Goal: Understand process/instructions

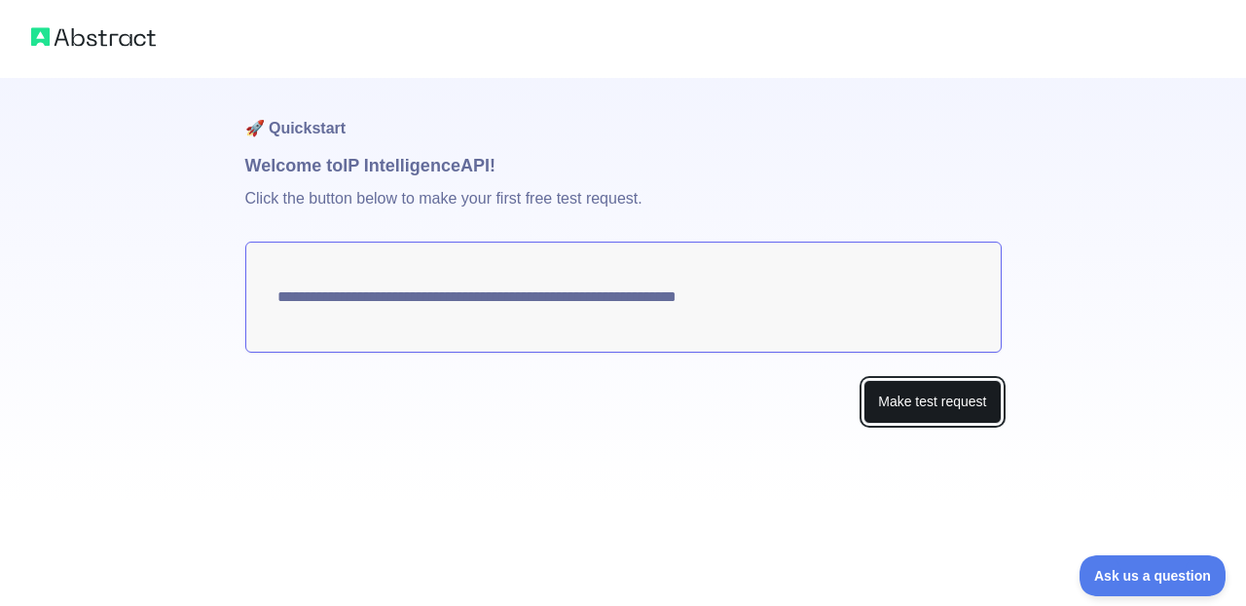
click at [901, 400] on button "Make test request" at bounding box center [931, 402] width 137 height 44
drag, startPoint x: 652, startPoint y: 301, endPoint x: 541, endPoint y: 290, distance: 111.5
click at [541, 290] on textarea "**********" at bounding box center [623, 296] width 756 height 111
click at [900, 400] on button "Make test request" at bounding box center [931, 402] width 137 height 44
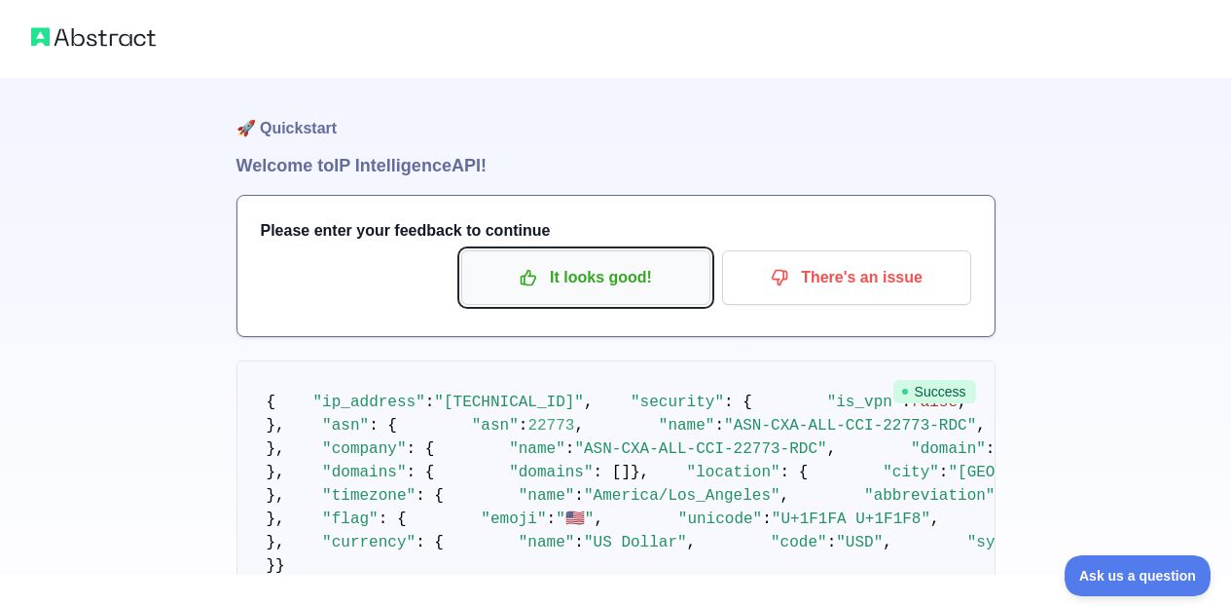
click at [570, 276] on p "It looks good!" at bounding box center [586, 277] width 220 height 33
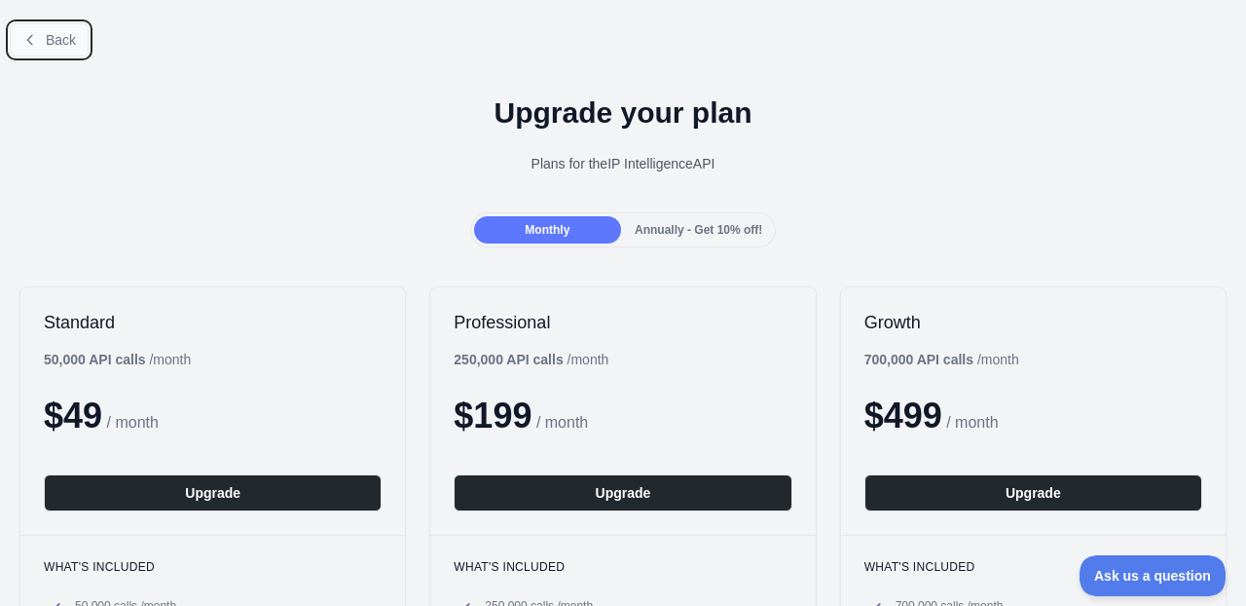
click at [49, 32] on span "Back" at bounding box center [61, 40] width 30 height 16
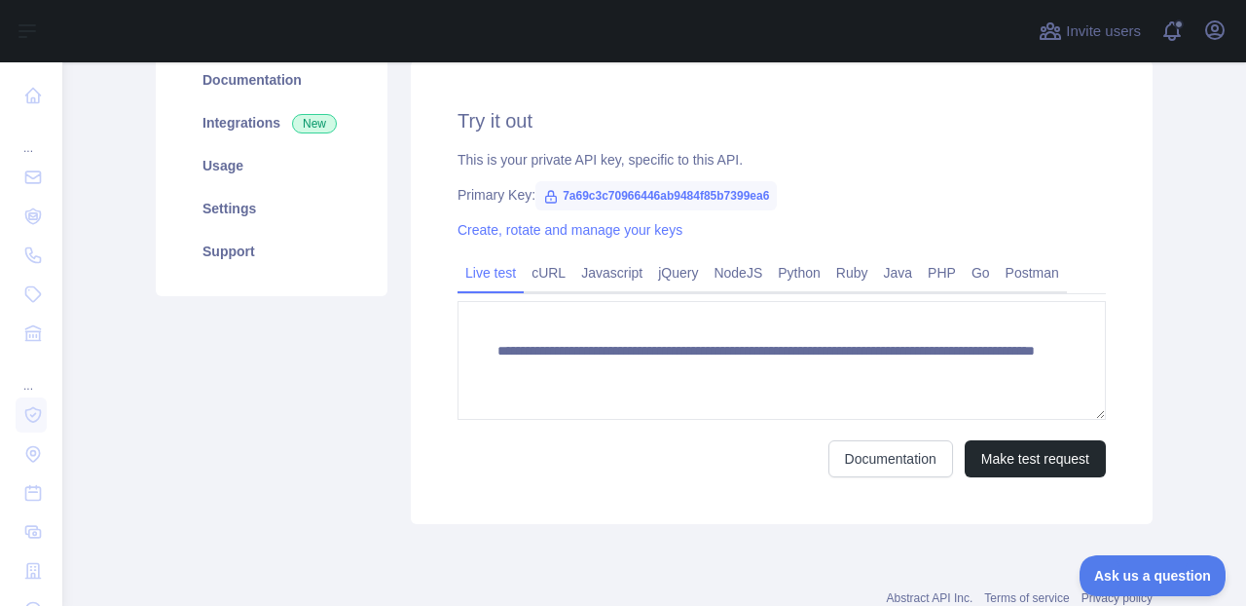
scroll to position [319, 0]
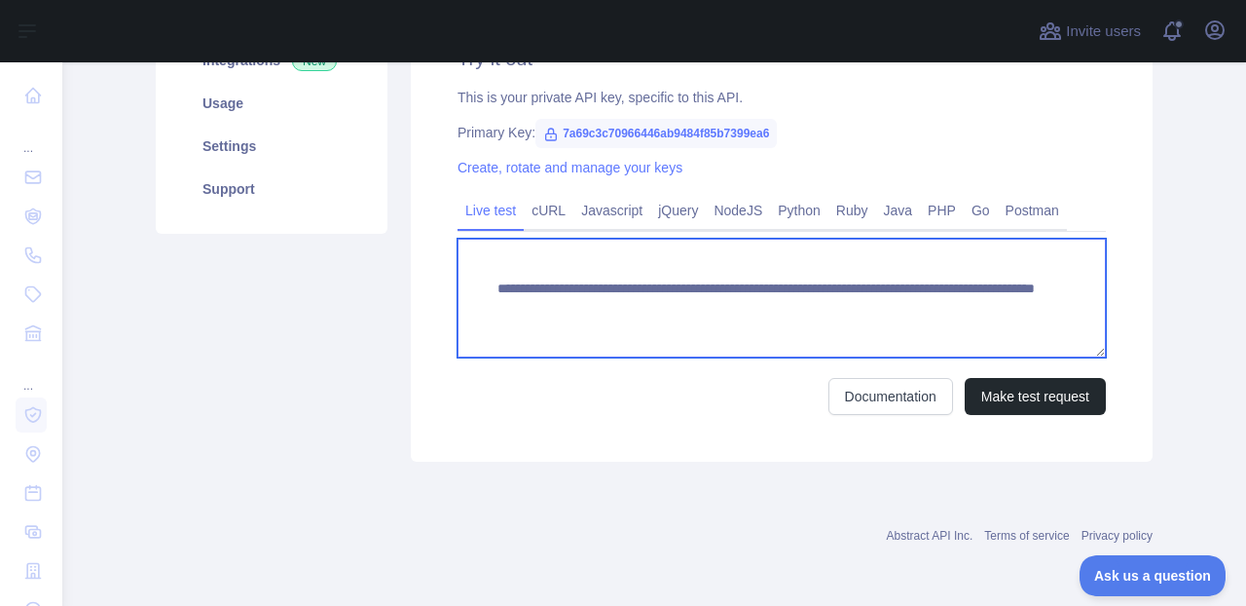
drag, startPoint x: 874, startPoint y: 306, endPoint x: 471, endPoint y: 283, distance: 403.6
click at [471, 283] on textarea "**********" at bounding box center [782, 298] width 648 height 119
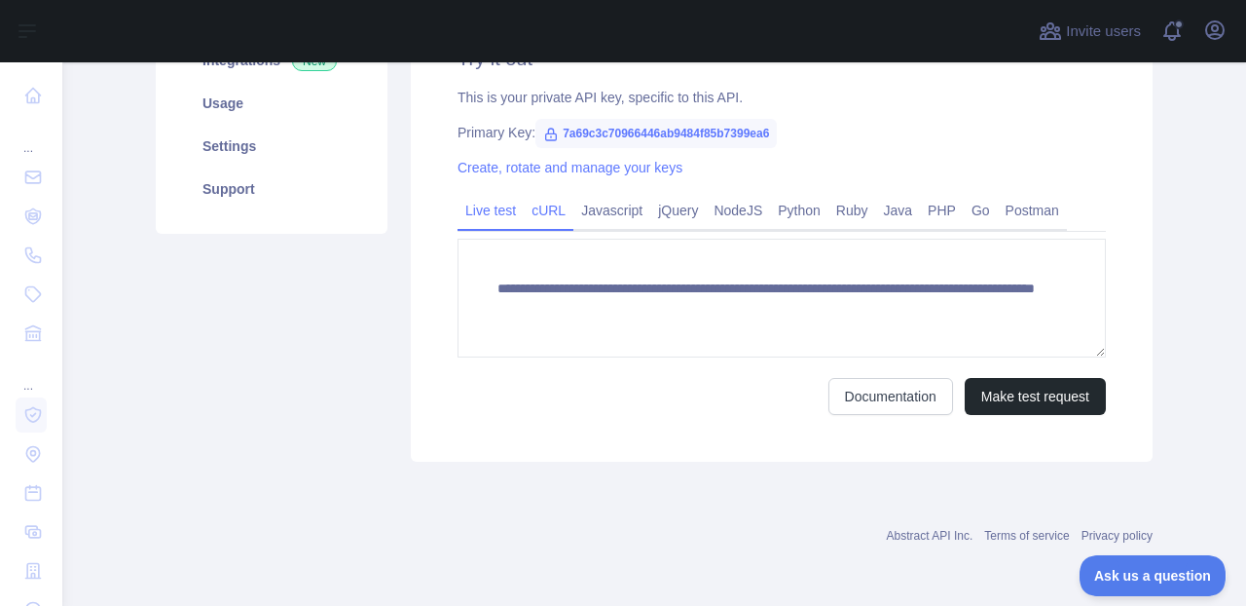
click at [556, 213] on link "cURL" at bounding box center [549, 210] width 50 height 31
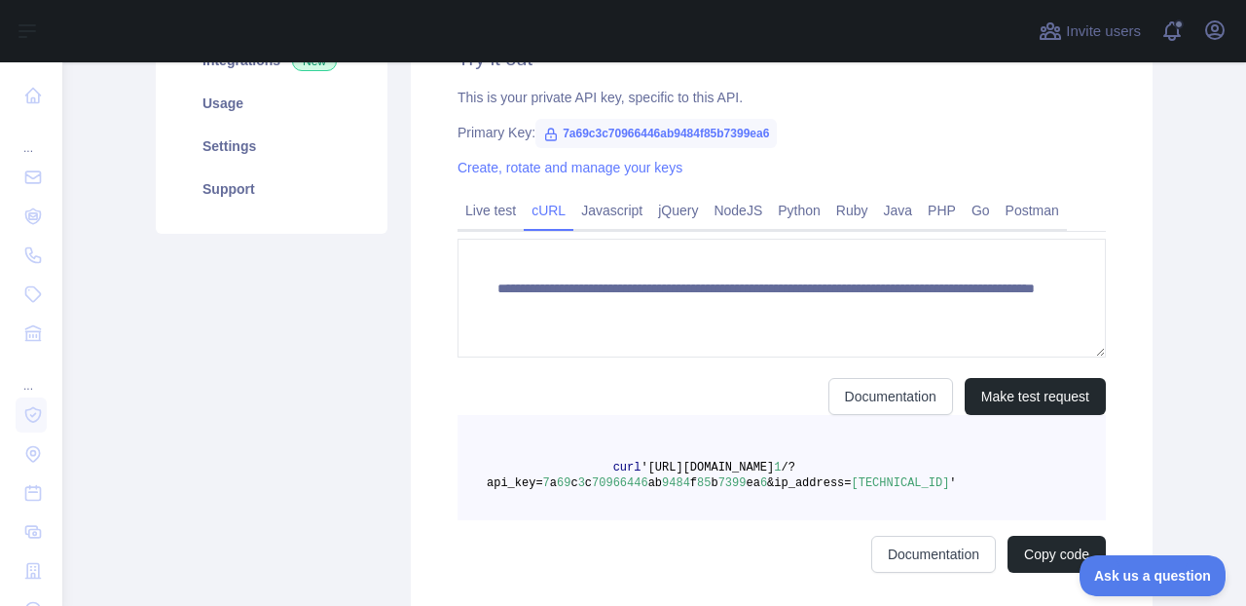
scroll to position [301, 0]
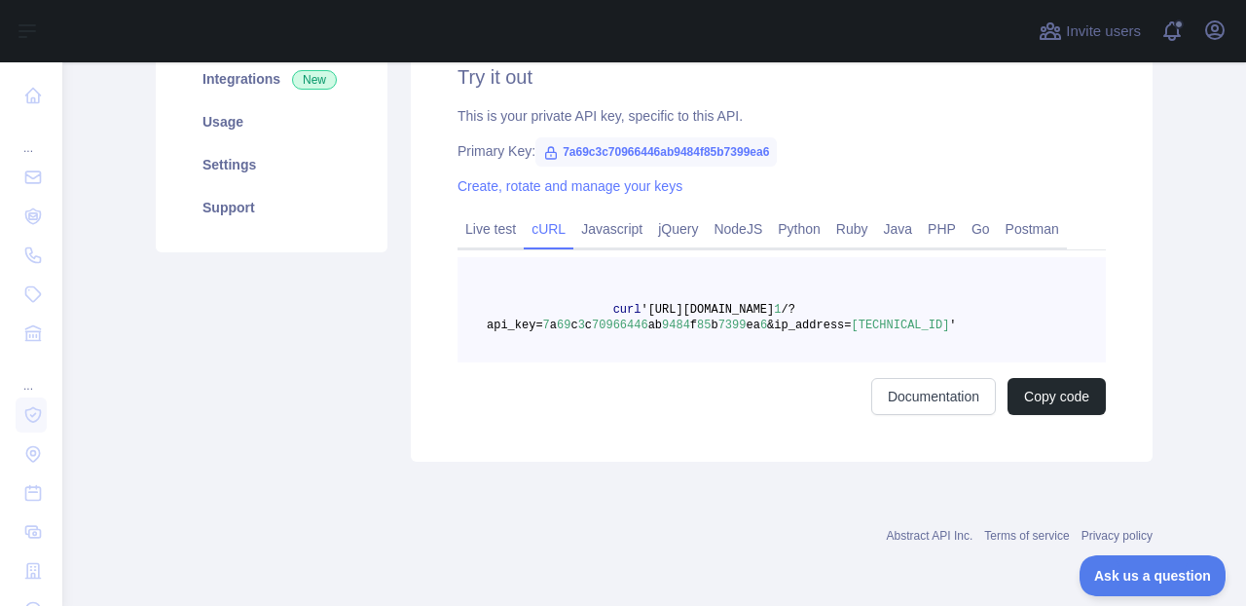
click at [604, 211] on div "Live test cURL Javascript jQuery NodeJS Python Ruby Java PHP Go Postman" at bounding box center [782, 230] width 648 height 39
click at [611, 230] on link "Javascript" at bounding box center [611, 228] width 77 height 31
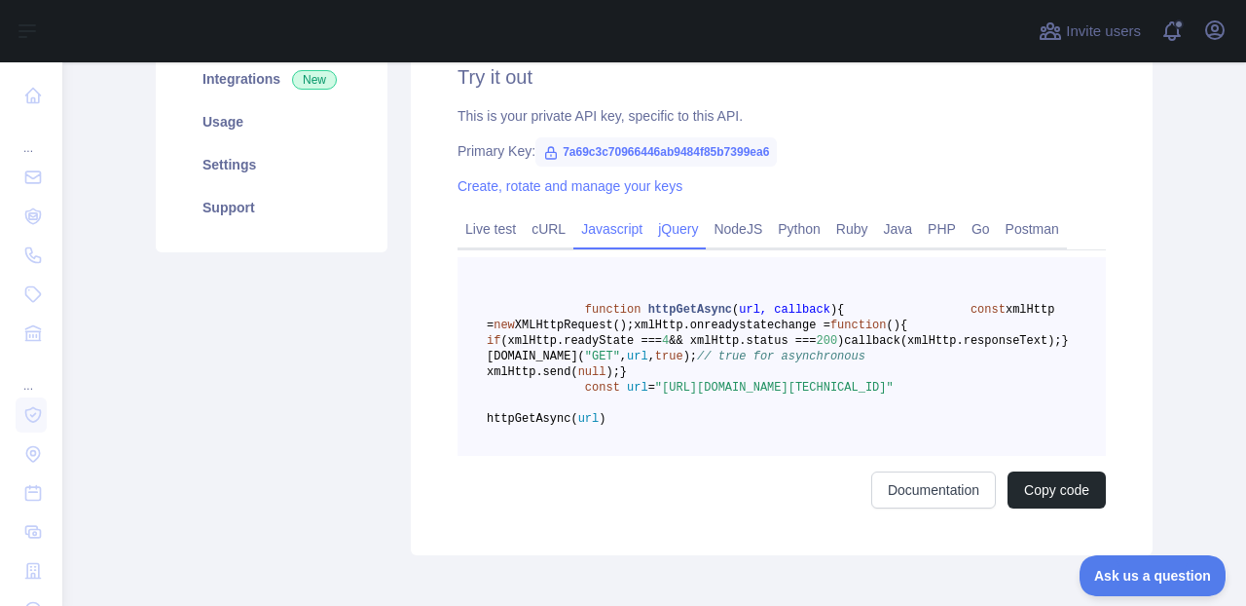
click at [661, 232] on link "jQuery" at bounding box center [677, 228] width 55 height 31
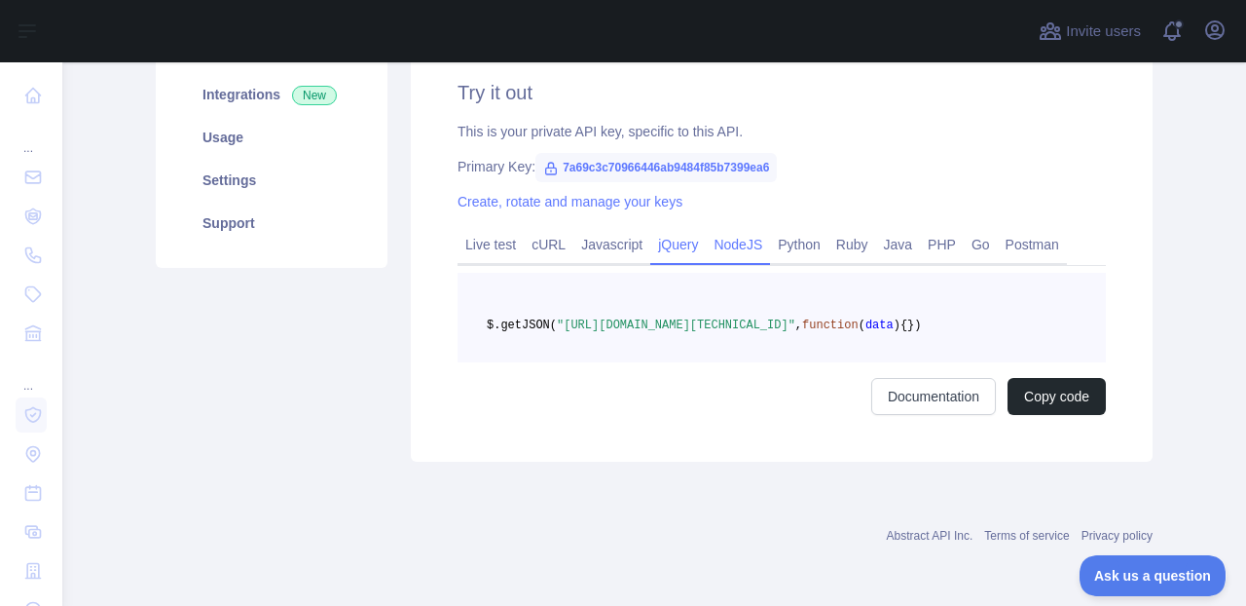
click at [729, 234] on link "NodeJS" at bounding box center [738, 244] width 64 height 31
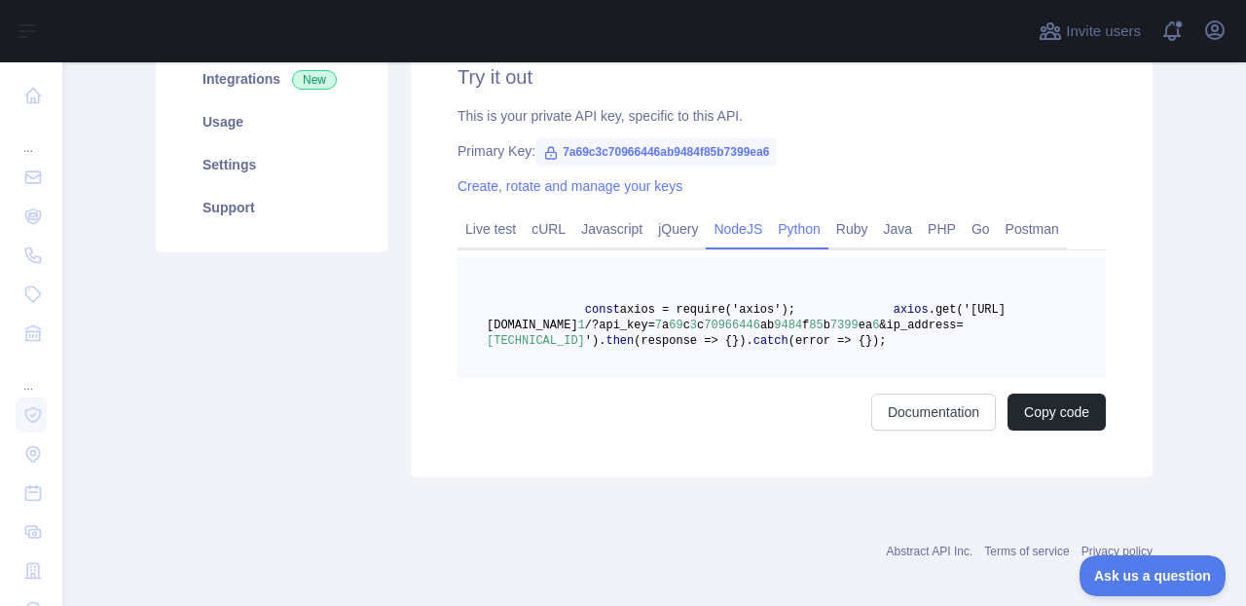
click at [784, 233] on link "Python" at bounding box center [799, 228] width 58 height 31
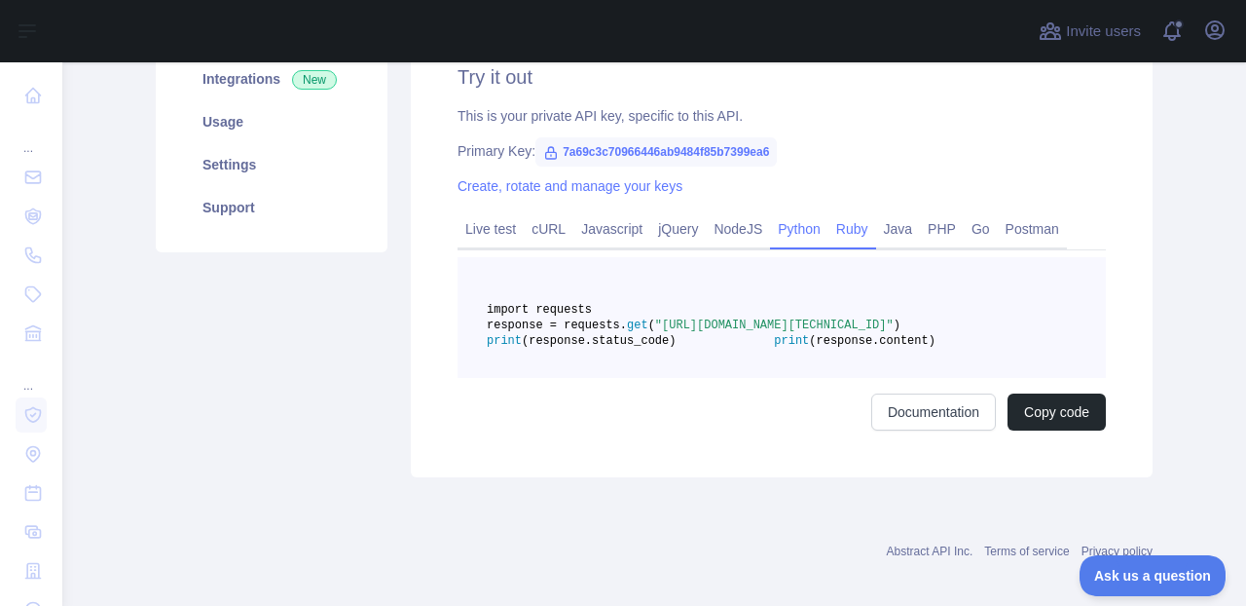
click at [841, 229] on link "Ruby" at bounding box center [852, 228] width 48 height 31
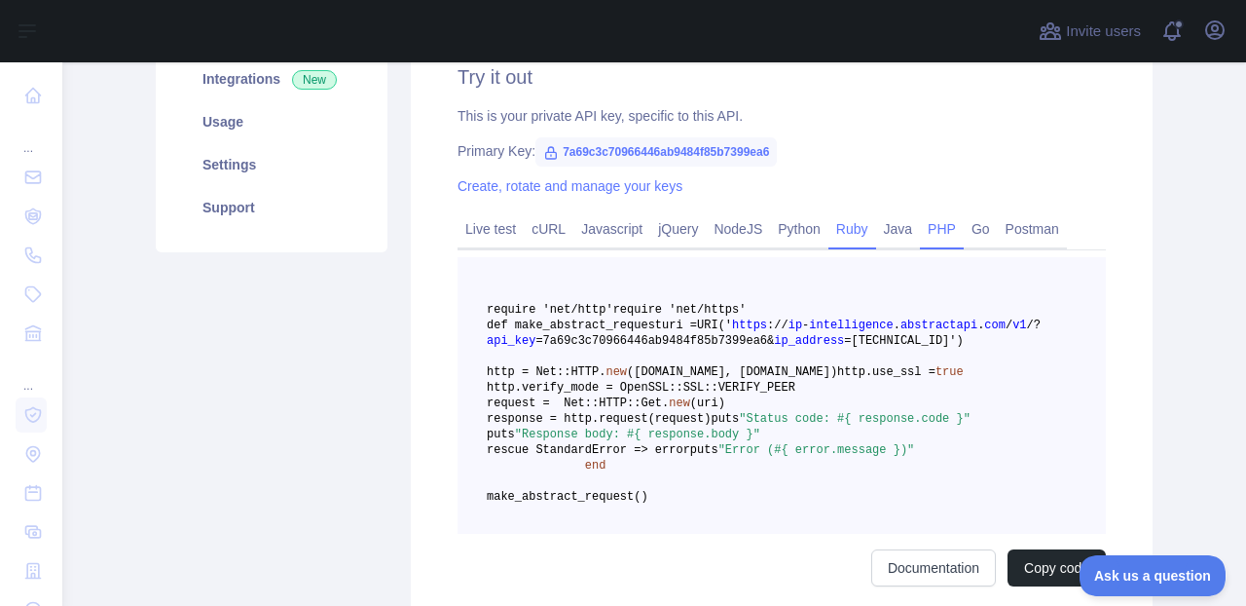
click at [920, 226] on link "PHP" at bounding box center [942, 228] width 44 height 31
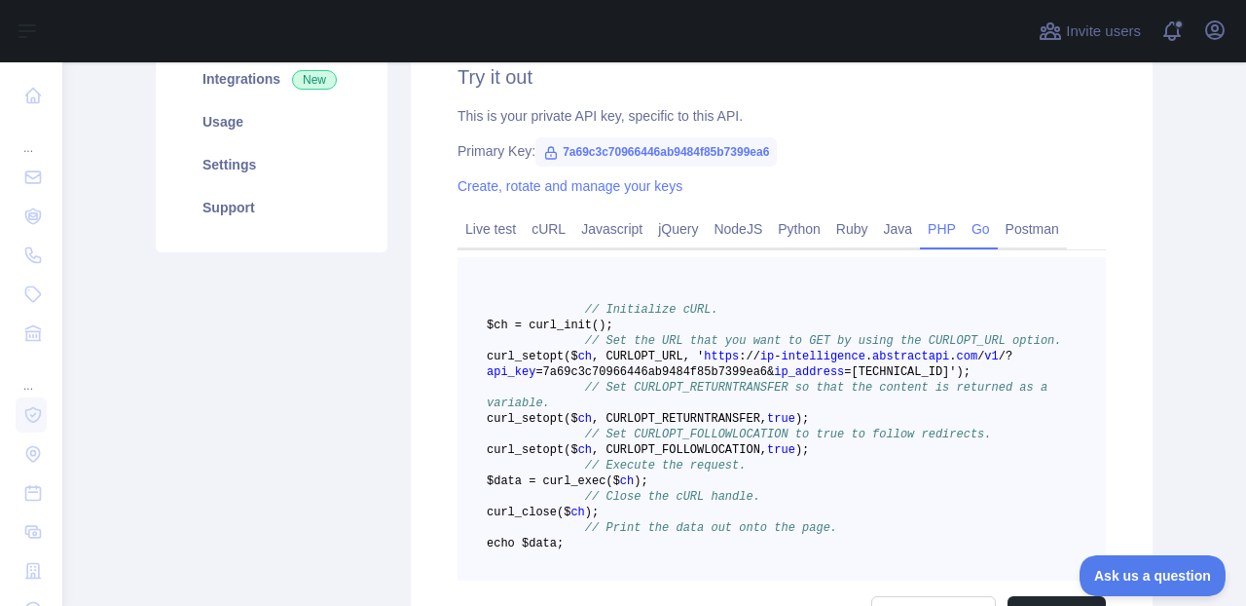
click at [965, 226] on link "Go" at bounding box center [981, 228] width 34 height 31
